Goal: Communication & Community: Answer question/provide support

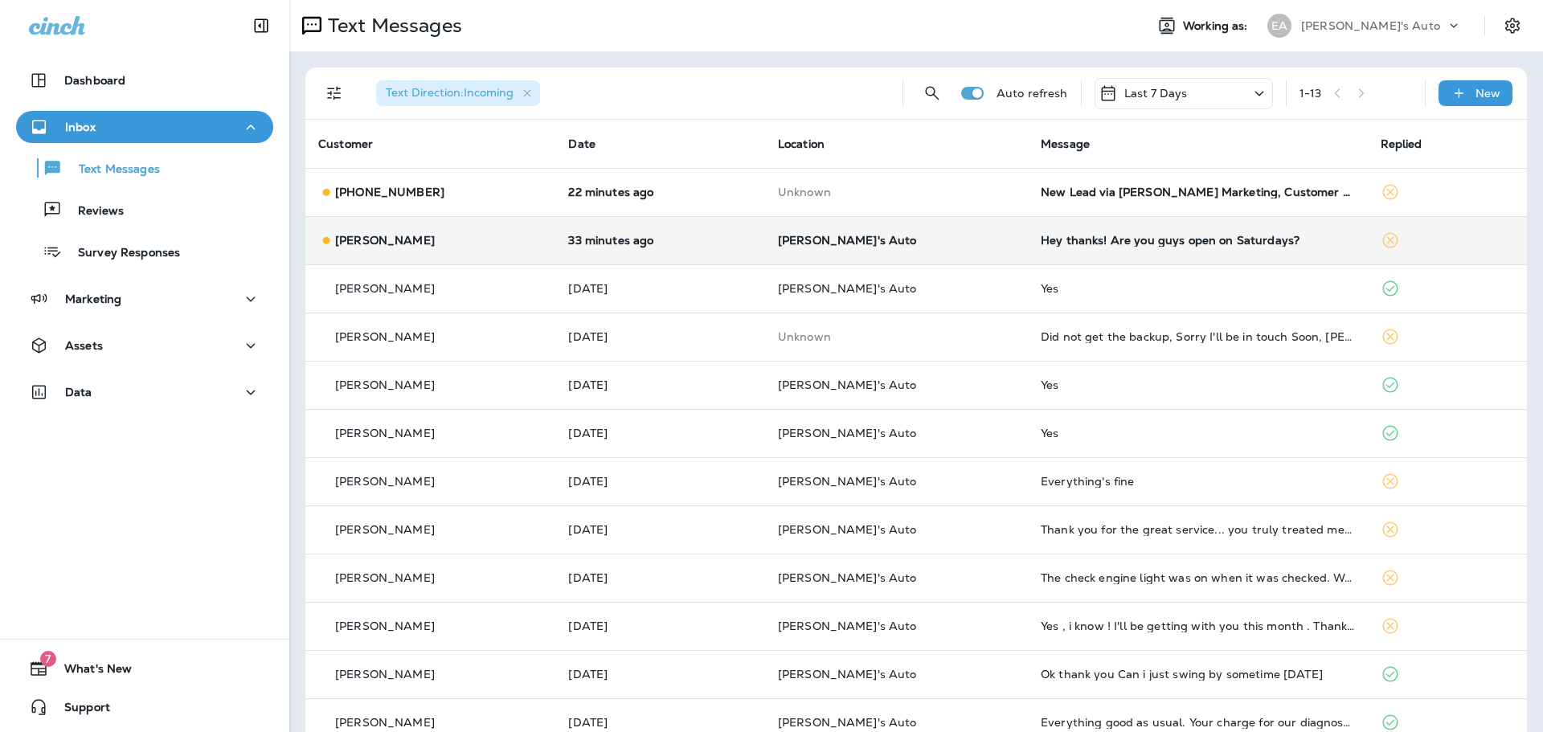
click at [948, 244] on p "[PERSON_NAME]'s Auto" at bounding box center [896, 240] width 237 height 13
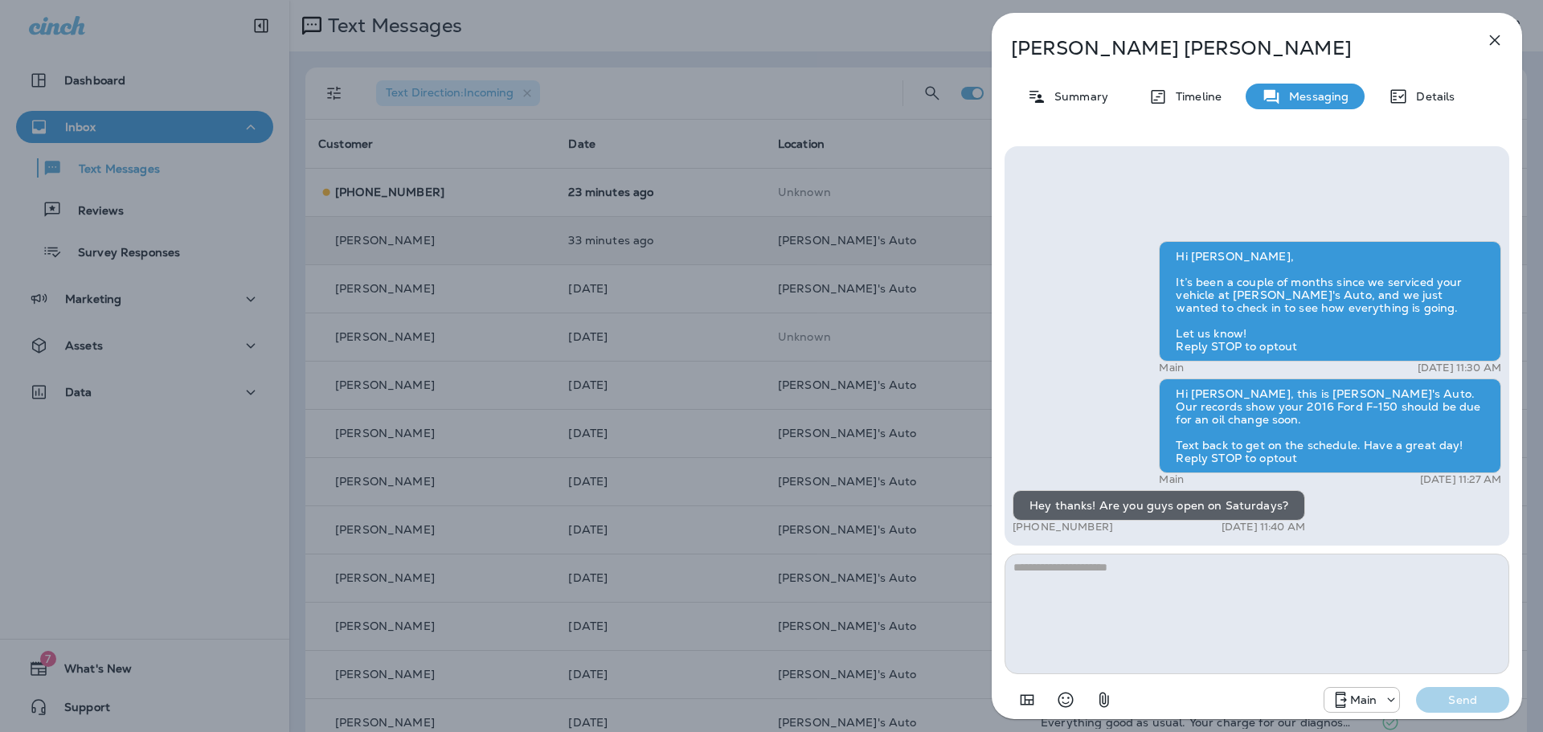
click at [1091, 571] on textarea at bounding box center [1257, 614] width 505 height 121
type textarea "**********"
click at [1464, 708] on button "Send" at bounding box center [1462, 700] width 93 height 26
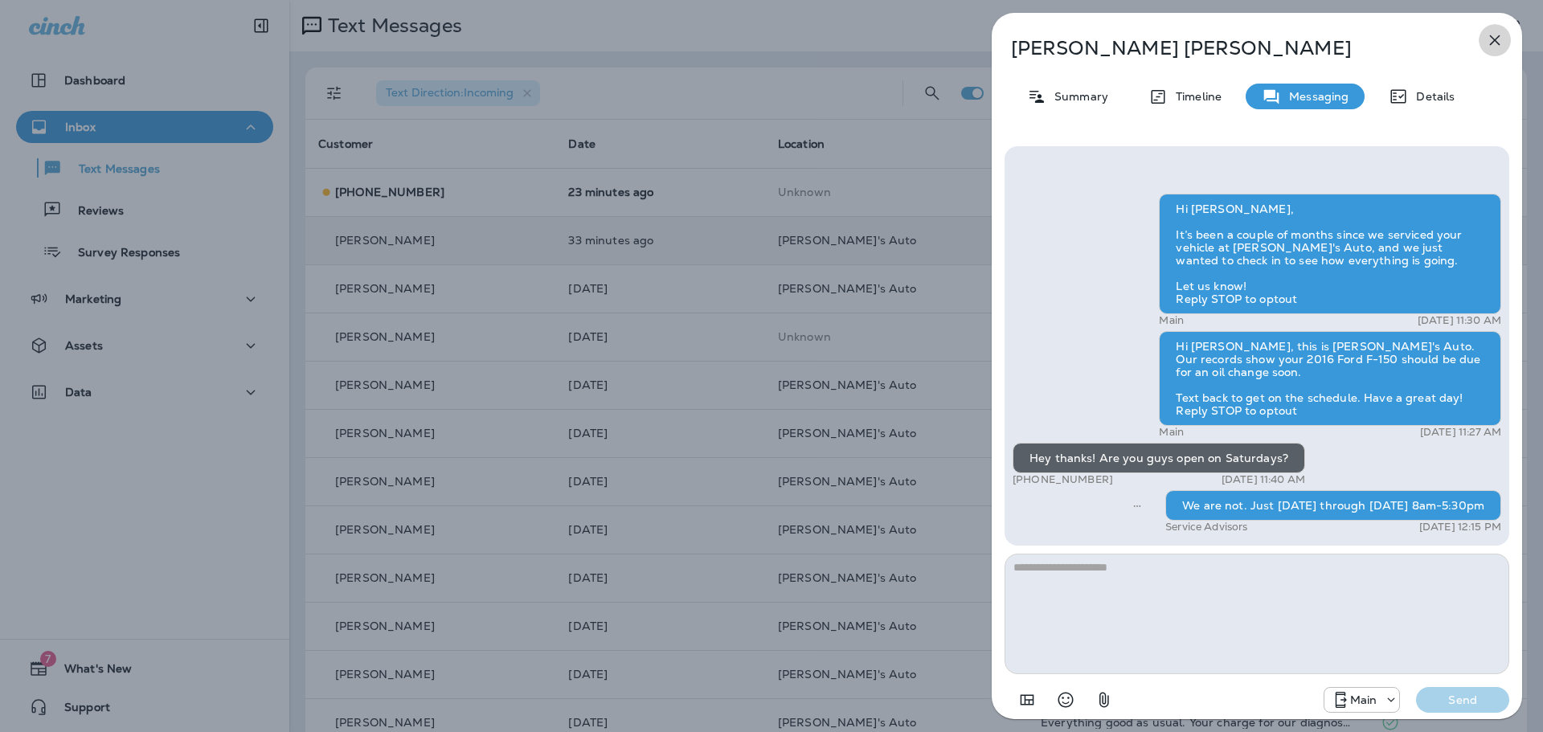
click at [1495, 34] on icon "button" at bounding box center [1494, 40] width 19 height 19
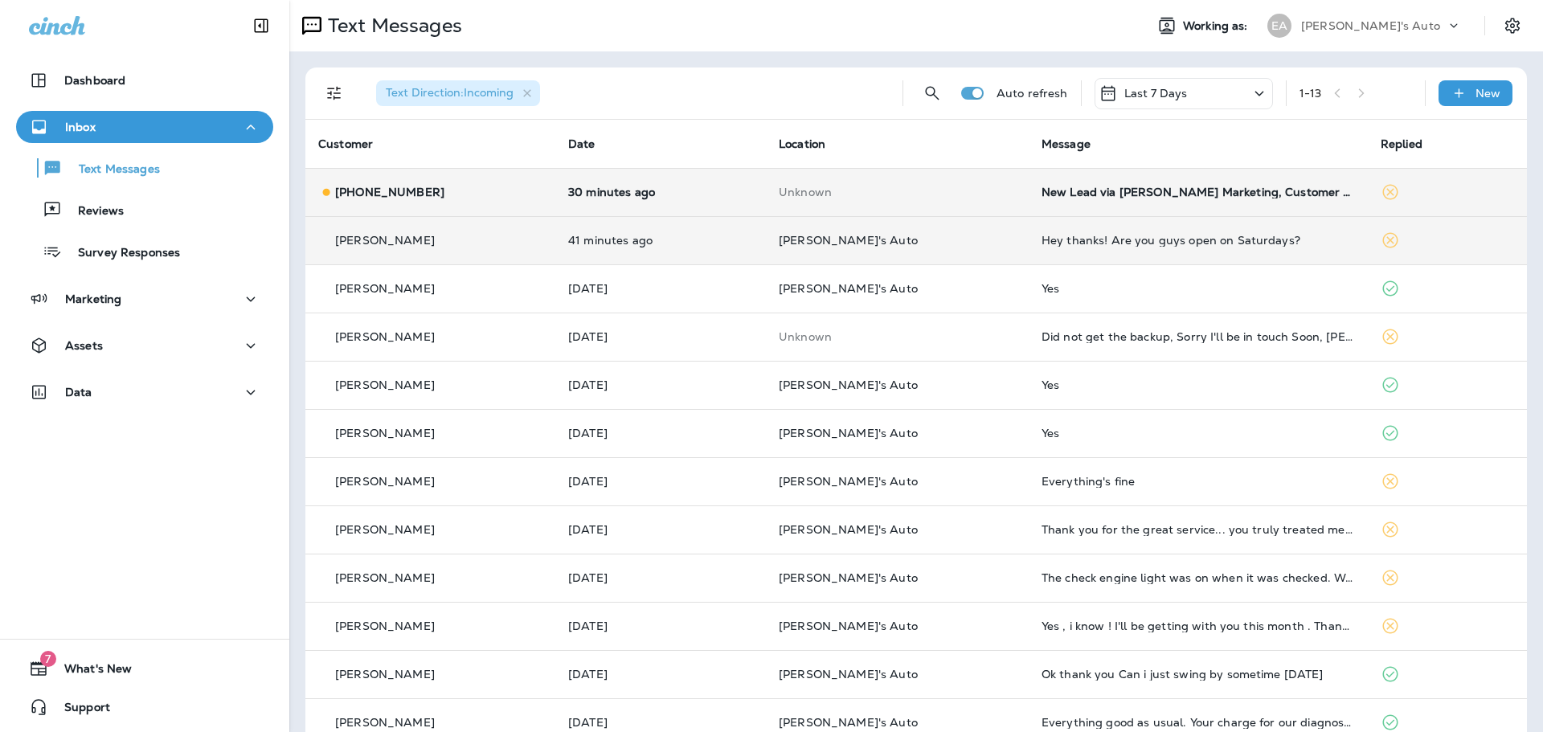
click at [1042, 191] on div "New Lead via [PERSON_NAME] Marketing, Customer Name: [PERSON_NAME], Contact inf…" at bounding box center [1198, 192] width 313 height 13
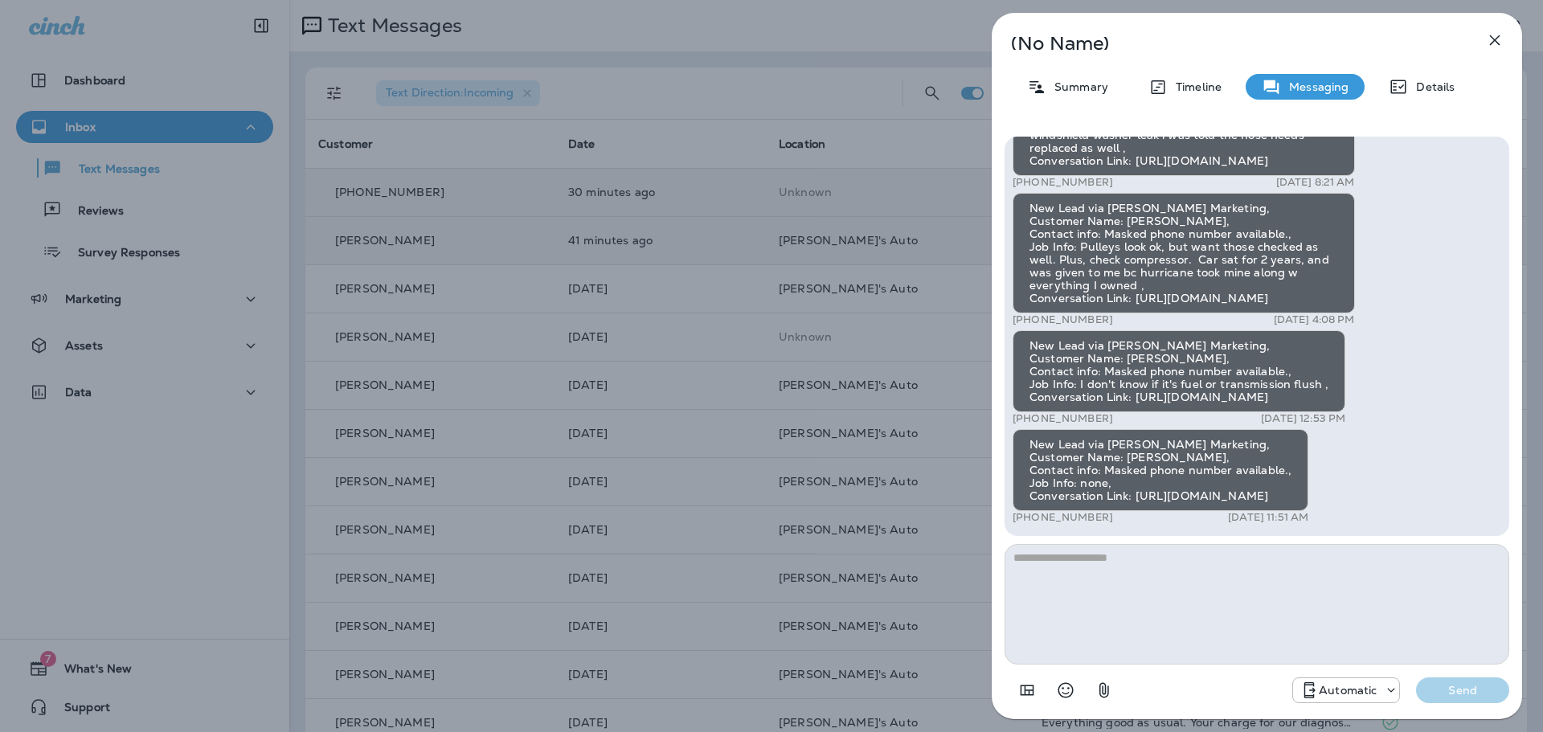
click at [1499, 33] on icon "button" at bounding box center [1494, 40] width 19 height 19
